Goal: Task Accomplishment & Management: Use online tool/utility

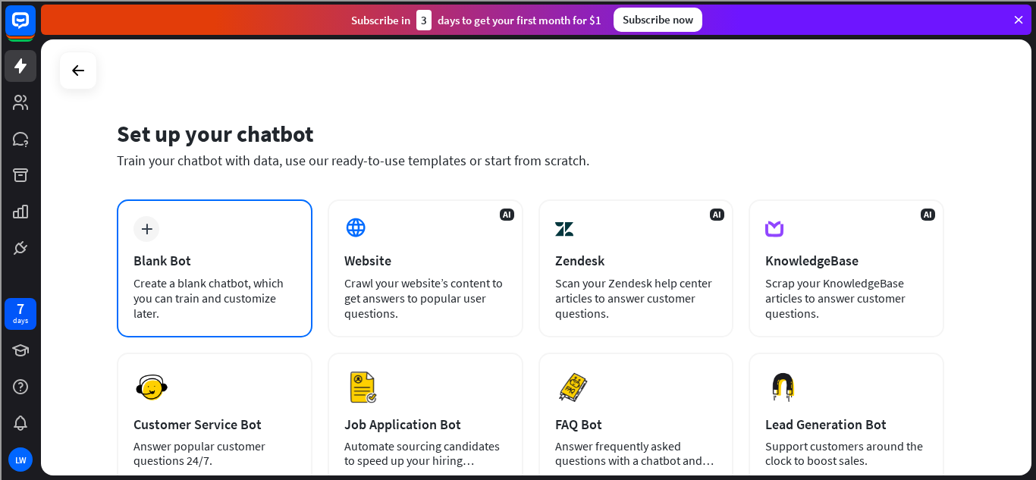
click at [146, 231] on icon "plus" at bounding box center [146, 229] width 11 height 11
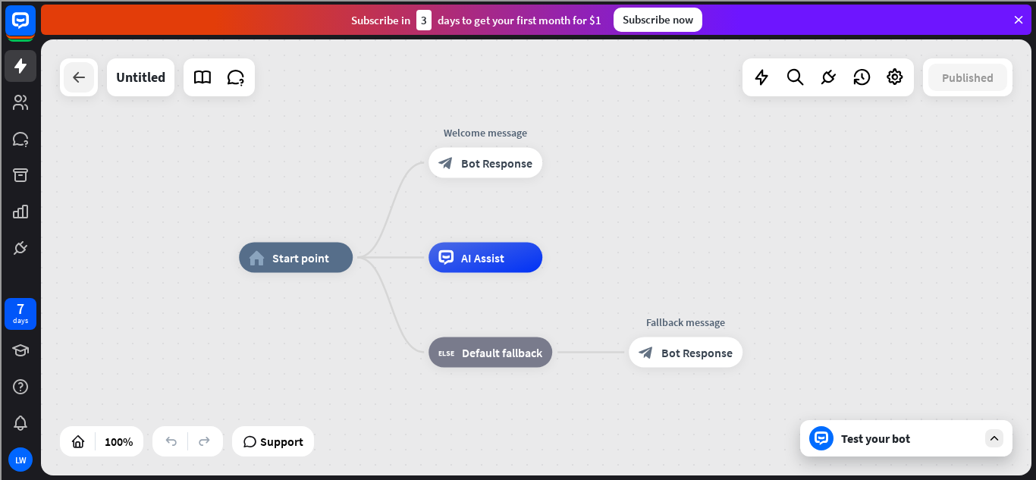
click at [77, 70] on icon at bounding box center [79, 77] width 18 height 18
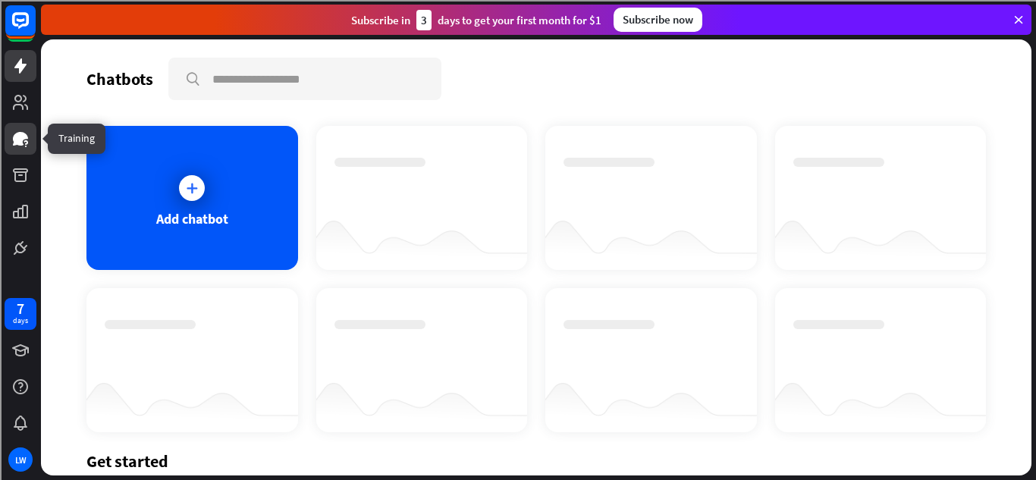
click at [24, 139] on icon at bounding box center [20, 139] width 18 height 18
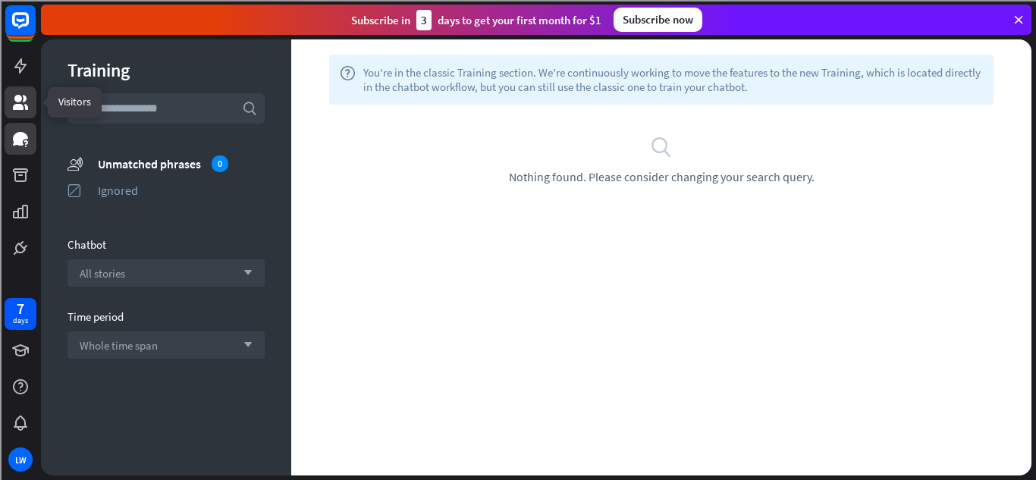
click at [11, 109] on icon at bounding box center [20, 102] width 18 height 18
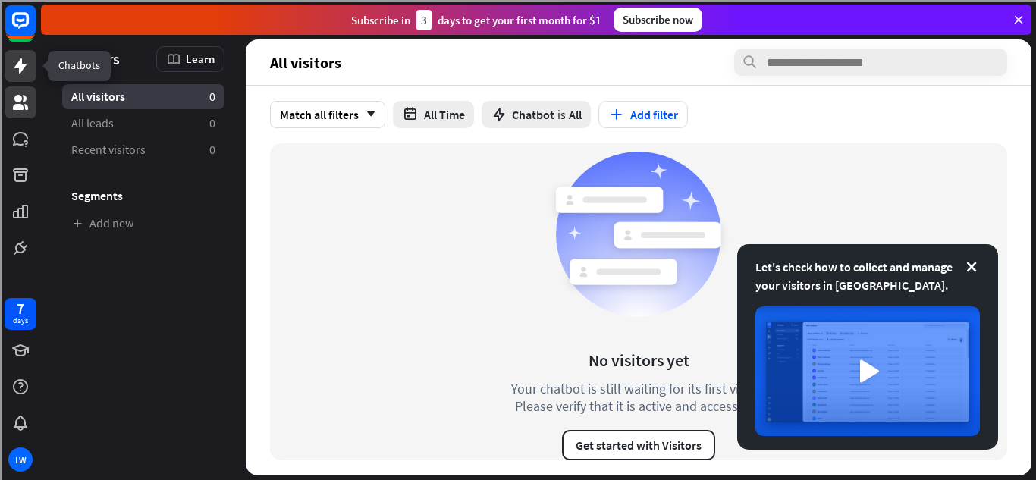
click at [22, 66] on icon at bounding box center [20, 65] width 12 height 15
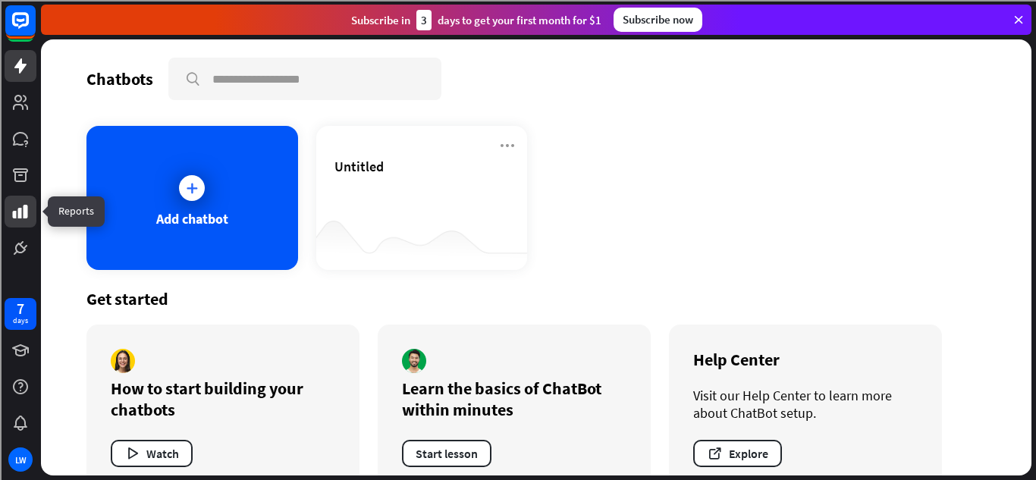
click at [5, 207] on link at bounding box center [21, 212] width 32 height 32
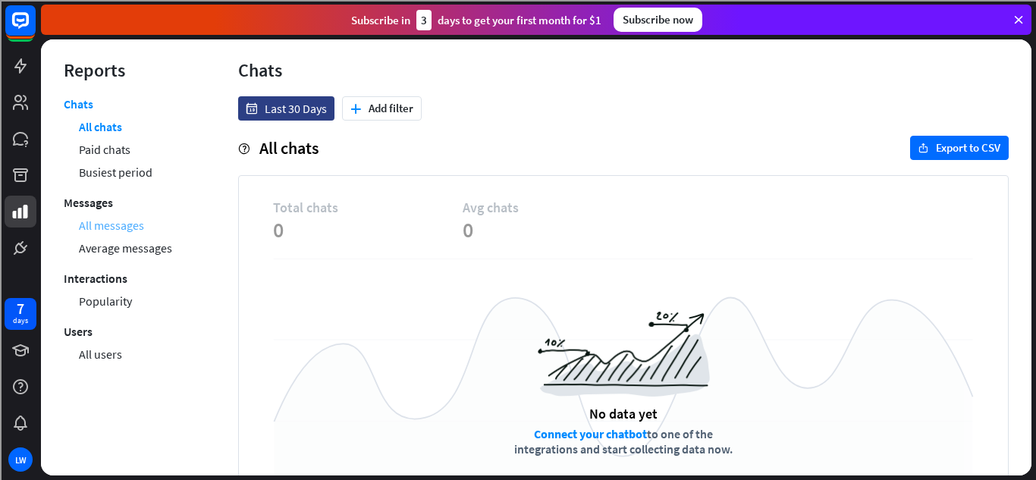
click at [134, 223] on link "All messages" at bounding box center [111, 225] width 65 height 23
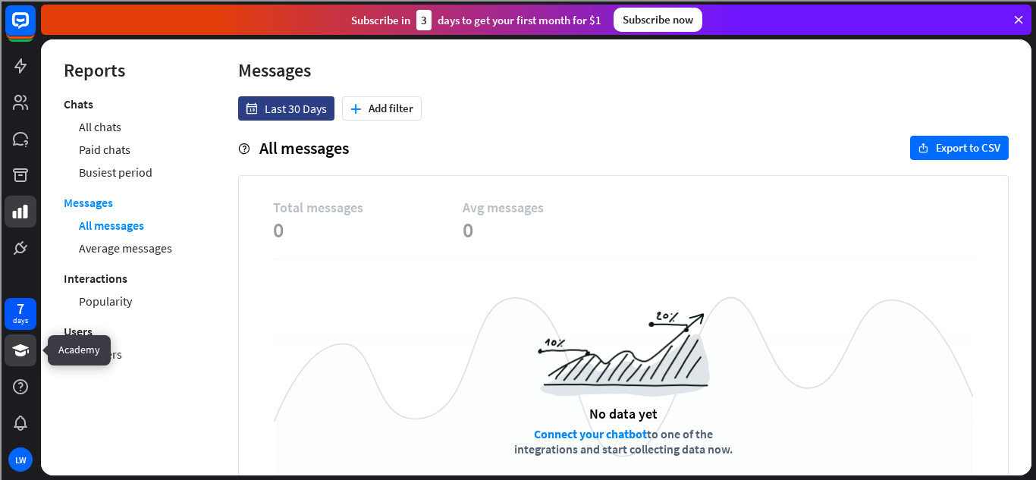
click at [24, 358] on icon at bounding box center [20, 350] width 18 height 18
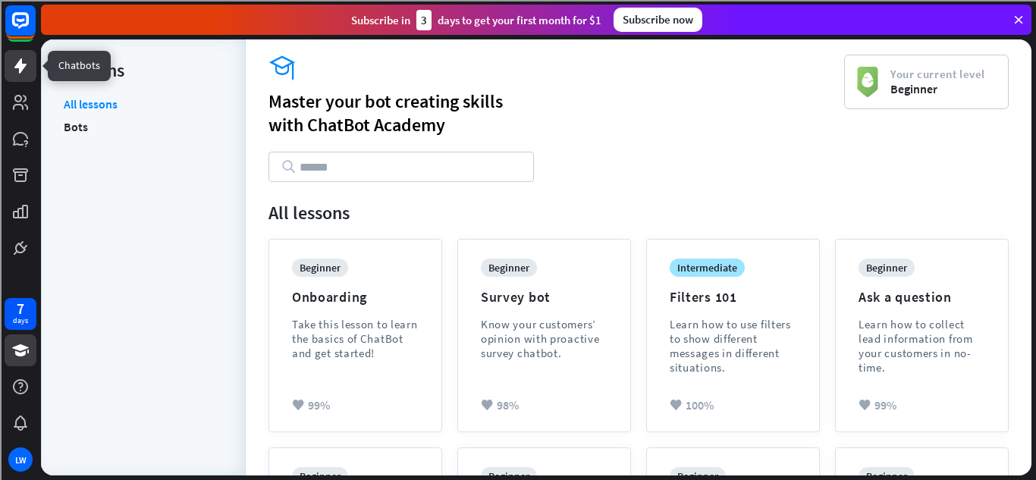
click at [17, 70] on icon at bounding box center [20, 66] width 18 height 18
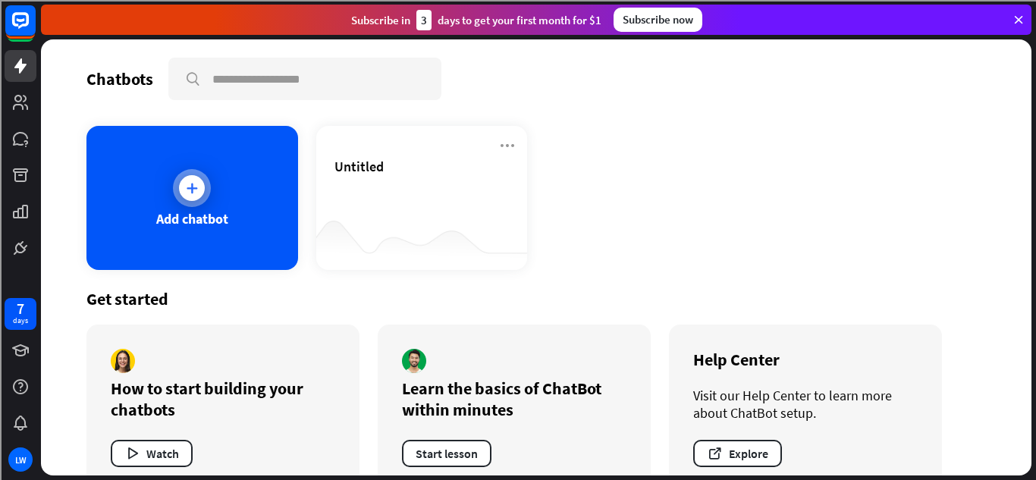
click at [241, 204] on div "Add chatbot" at bounding box center [192, 198] width 212 height 144
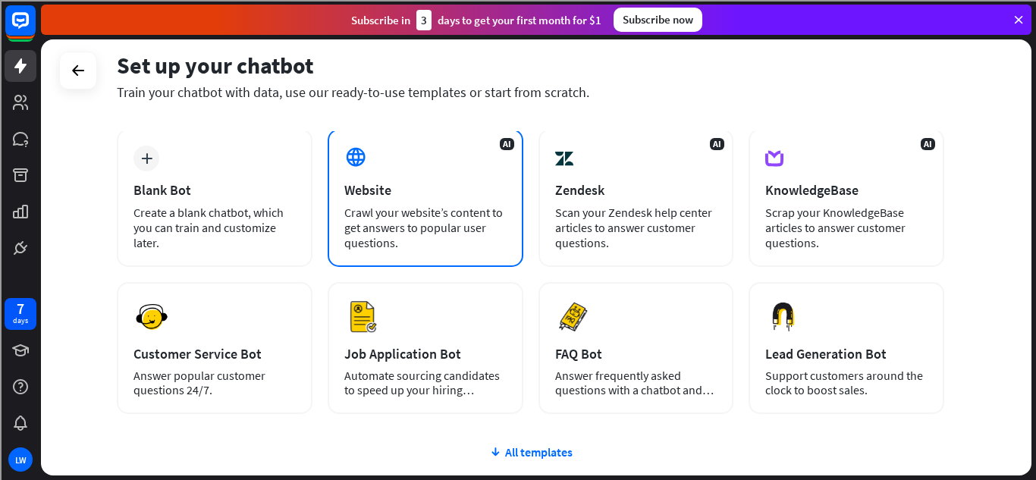
scroll to position [73, 0]
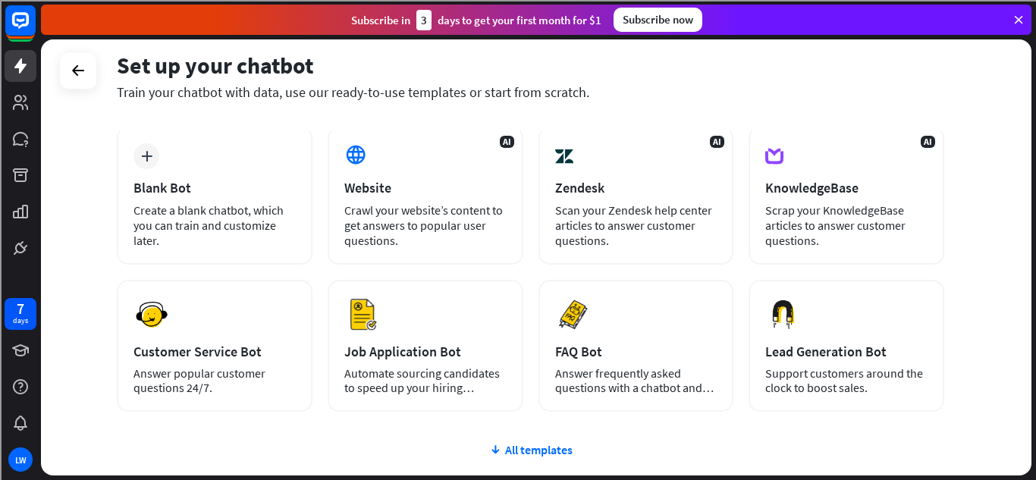
click at [542, 442] on div "plus Blank Bot Create a blank chatbot, which you can train and customize later.…" at bounding box center [531, 360] width 828 height 467
click at [547, 450] on div "All templates" at bounding box center [531, 449] width 828 height 15
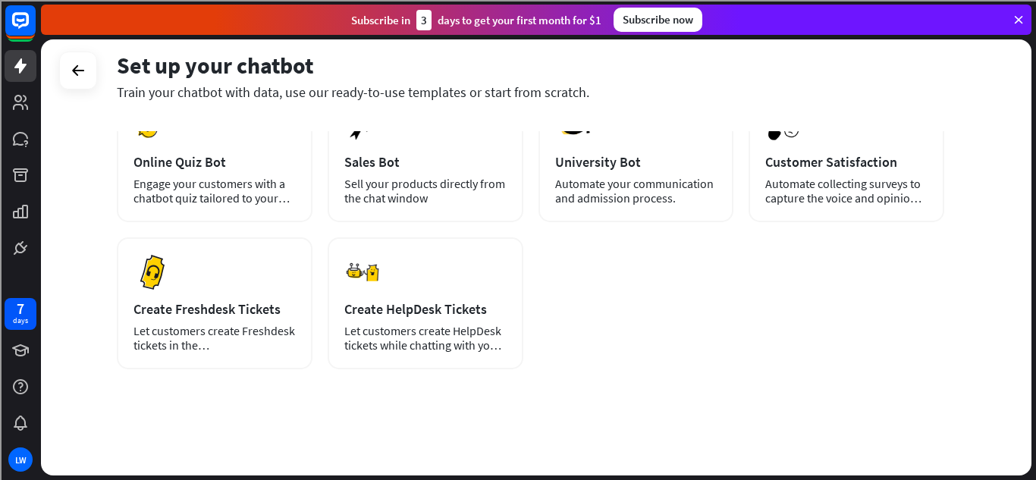
scroll to position [0, 0]
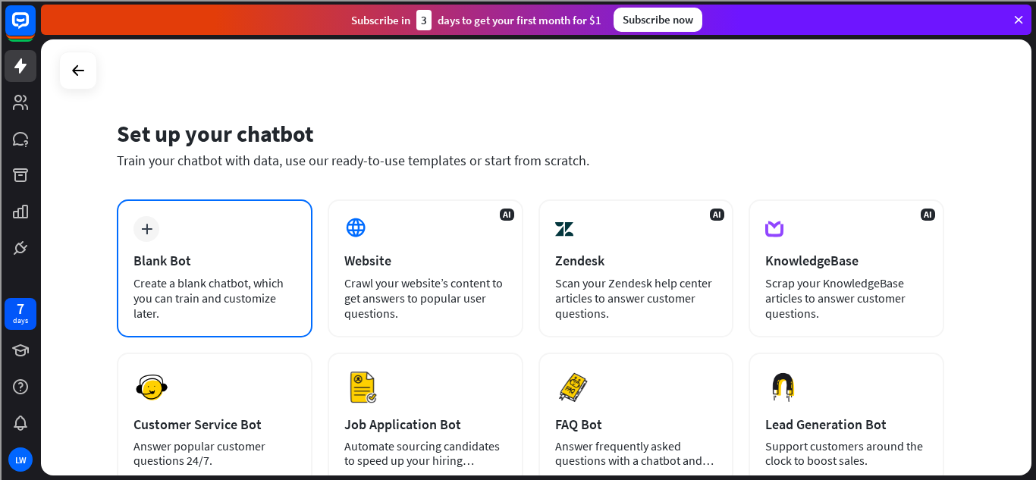
click at [269, 250] on div "plus Blank Bot Create a blank chatbot, which you can train and customize later." at bounding box center [215, 269] width 196 height 138
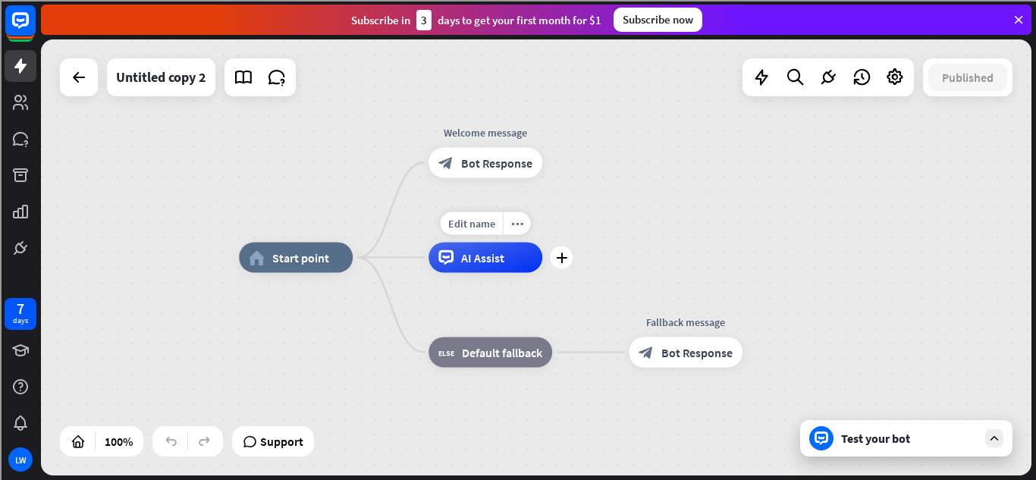
click at [501, 259] on span "AI Assist" at bounding box center [482, 257] width 43 height 15
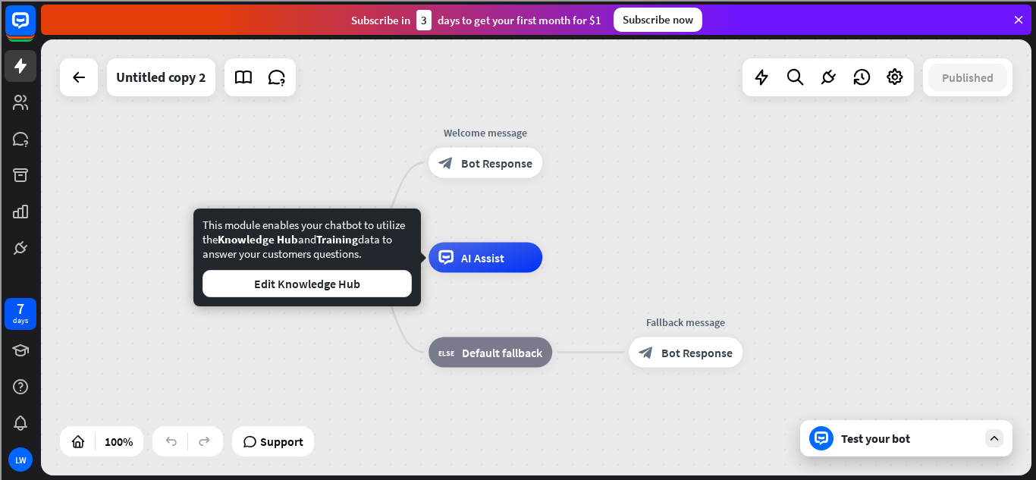
click at [376, 114] on div "home_2 Start point Welcome message block_bot_response Bot Response AI Assist bl…" at bounding box center [536, 257] width 991 height 436
